Goal: Task Accomplishment & Management: Use online tool/utility

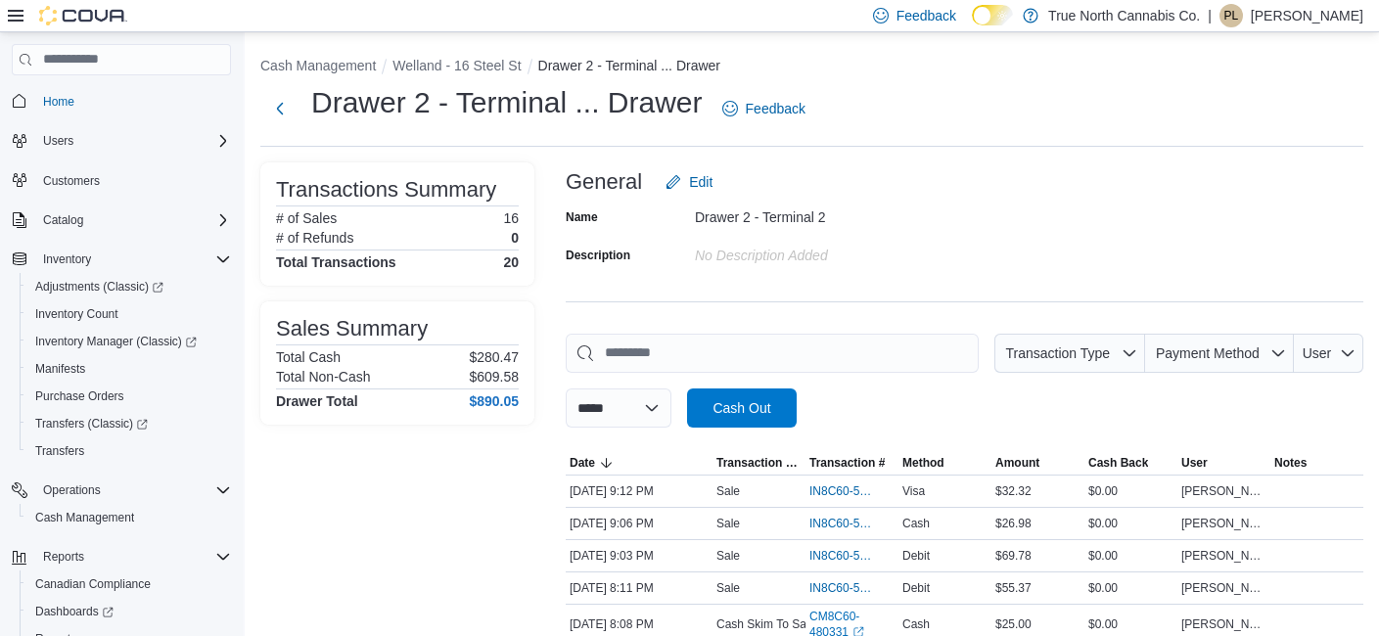
scroll to position [358, 0]
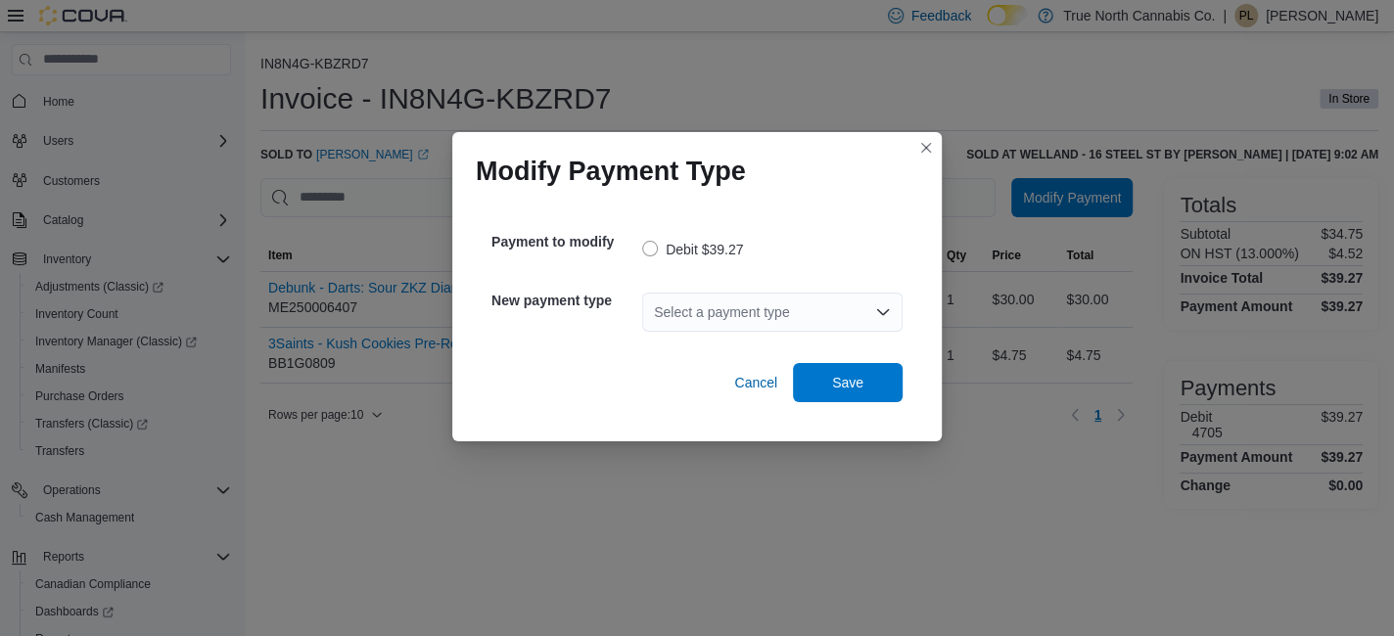
click at [805, 314] on div "Select a payment type" at bounding box center [772, 312] width 260 height 39
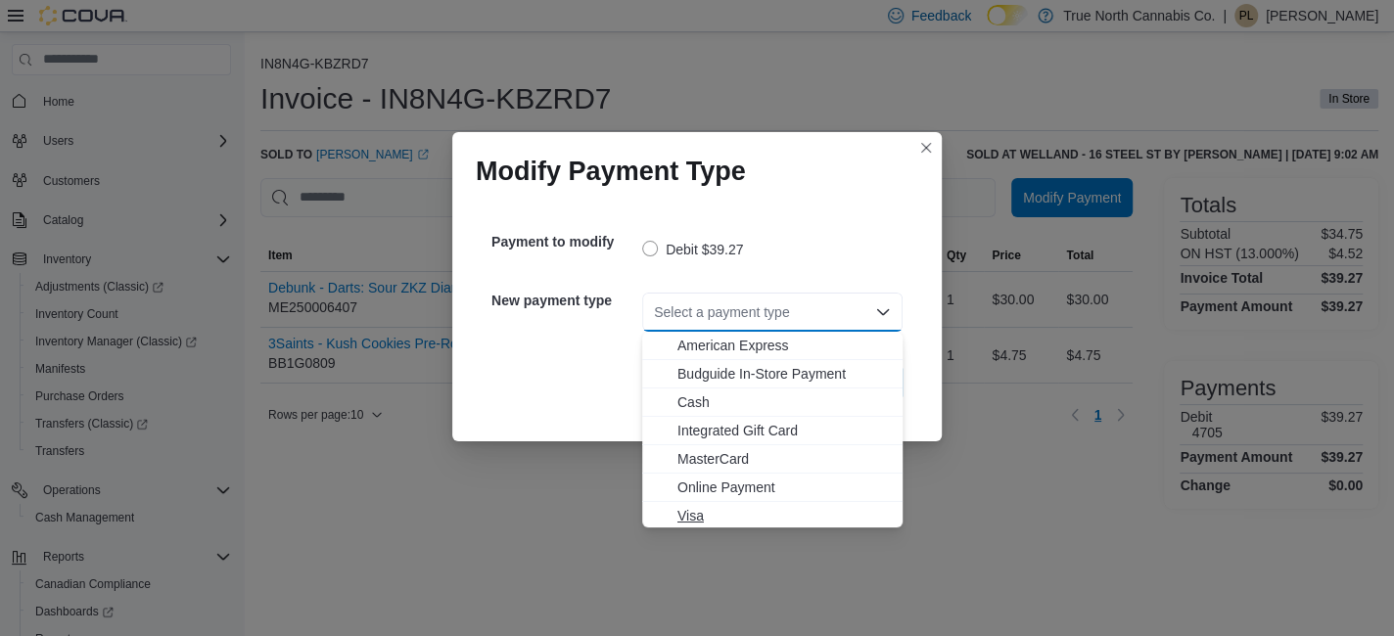
click at [694, 516] on span "Visa" at bounding box center [783, 516] width 213 height 20
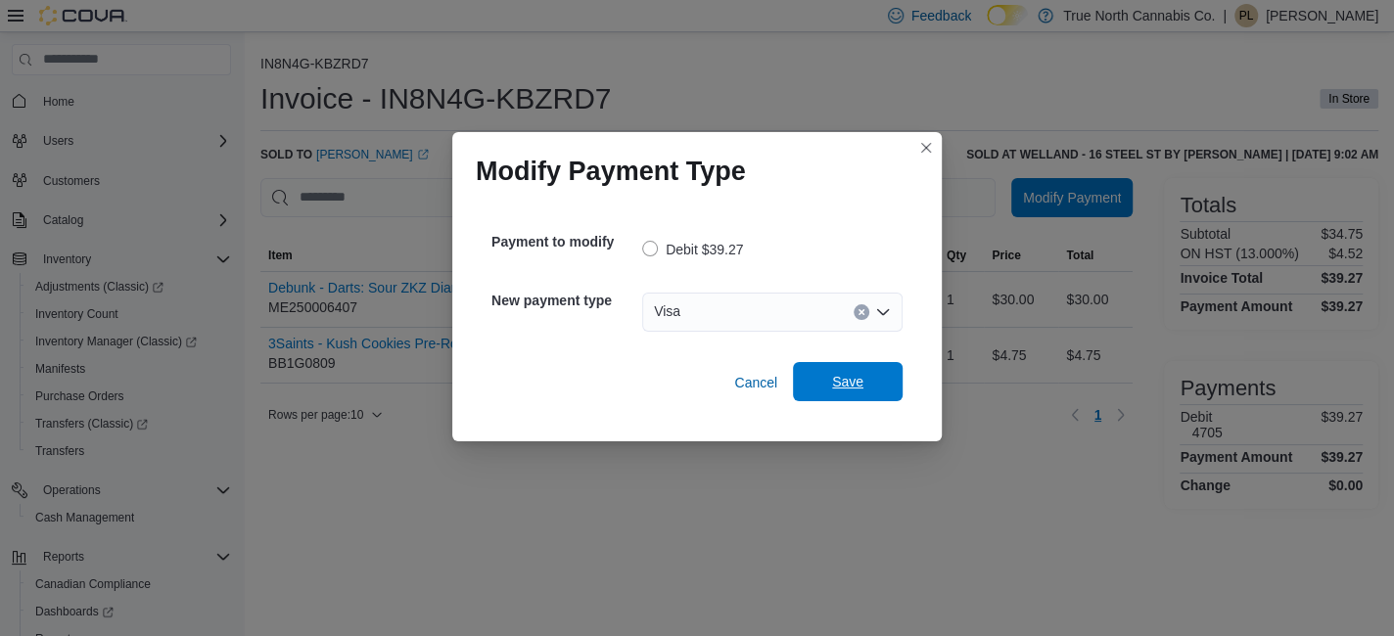
click at [847, 382] on span "Save" at bounding box center [847, 382] width 31 height 20
